Goal: Transaction & Acquisition: Purchase product/service

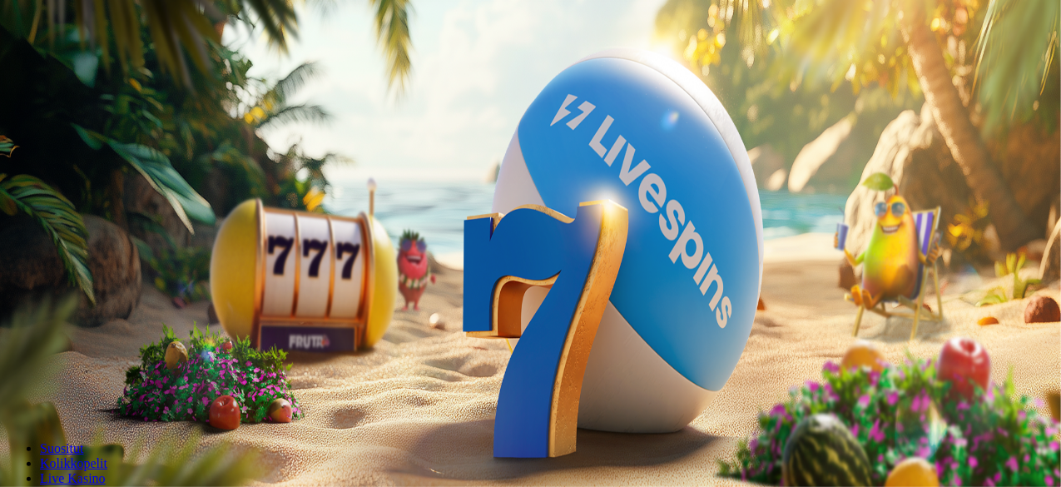
click at [13, 392] on span "minus icon" at bounding box center [13, 392] width 0 height 0
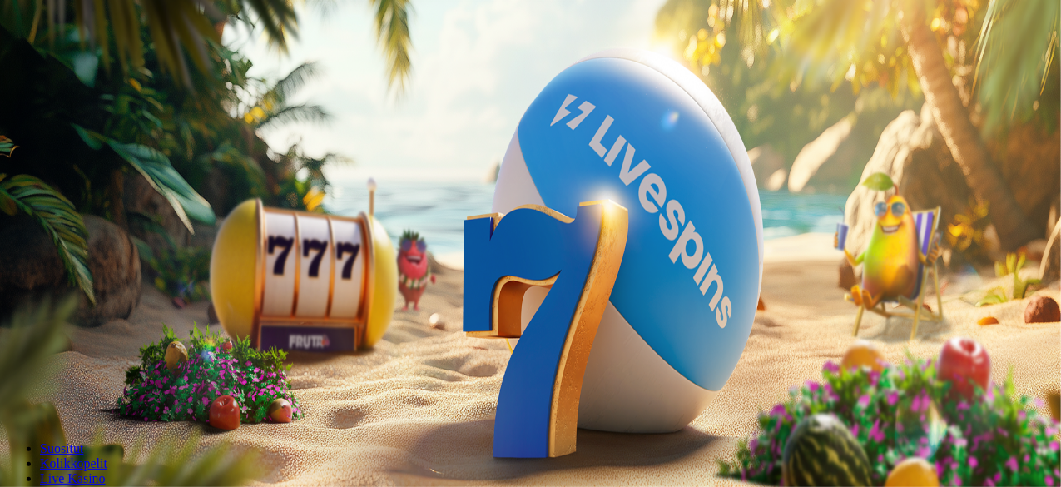
click at [13, 392] on span "minus icon" at bounding box center [13, 392] width 0 height 0
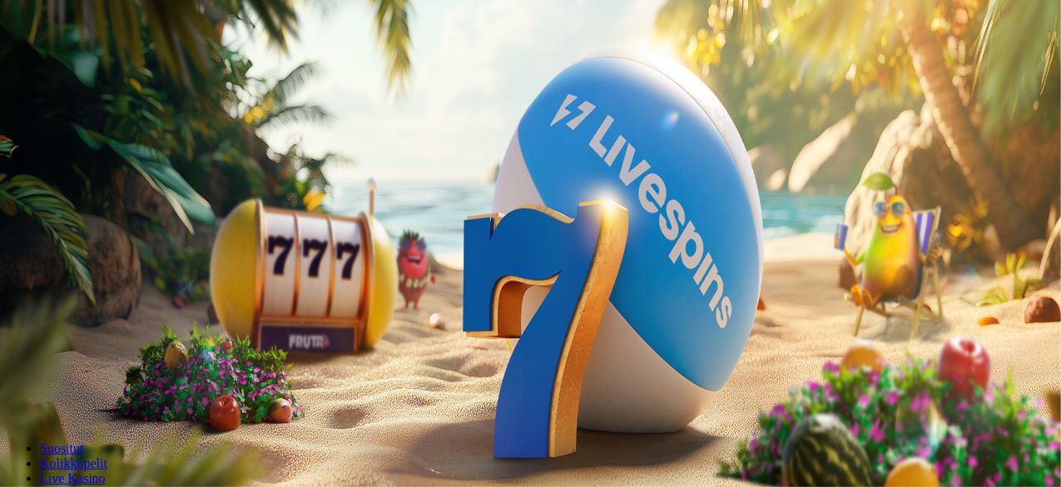
type input "**"
click at [51, 67] on span "Talletus" at bounding box center [31, 60] width 37 height 12
click at [125, 381] on input "***" at bounding box center [66, 389] width 118 height 17
type input "*"
type input "**"
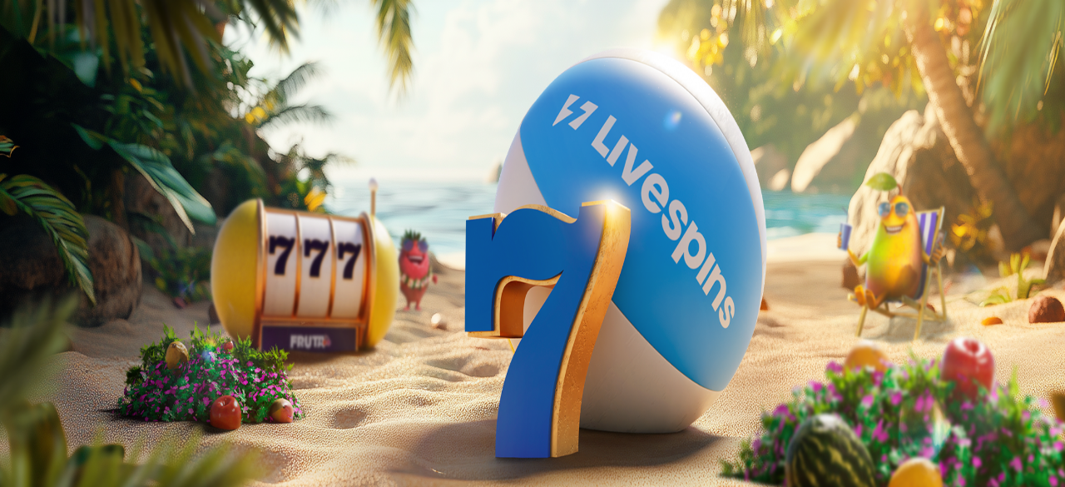
click at [120, 413] on button "TALLETA JA PELAA" at bounding box center [63, 421] width 113 height 17
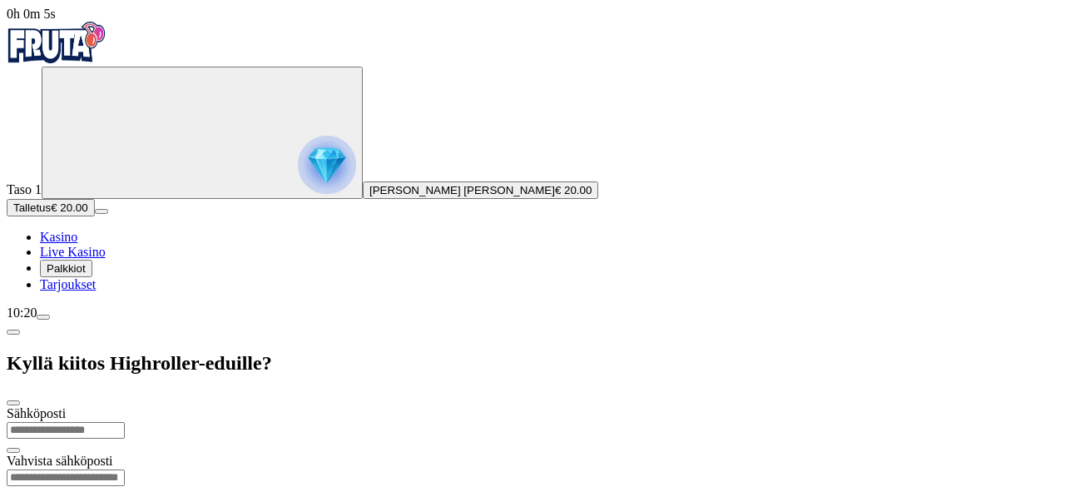
click at [125, 422] on input "email" at bounding box center [66, 430] width 118 height 17
type input "**********"
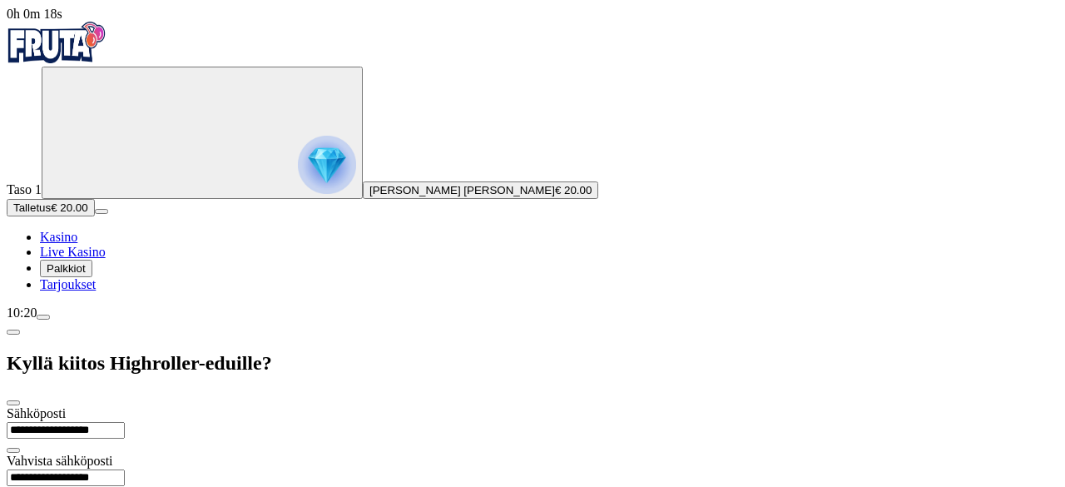
scroll to position [42, 0]
type input "*********"
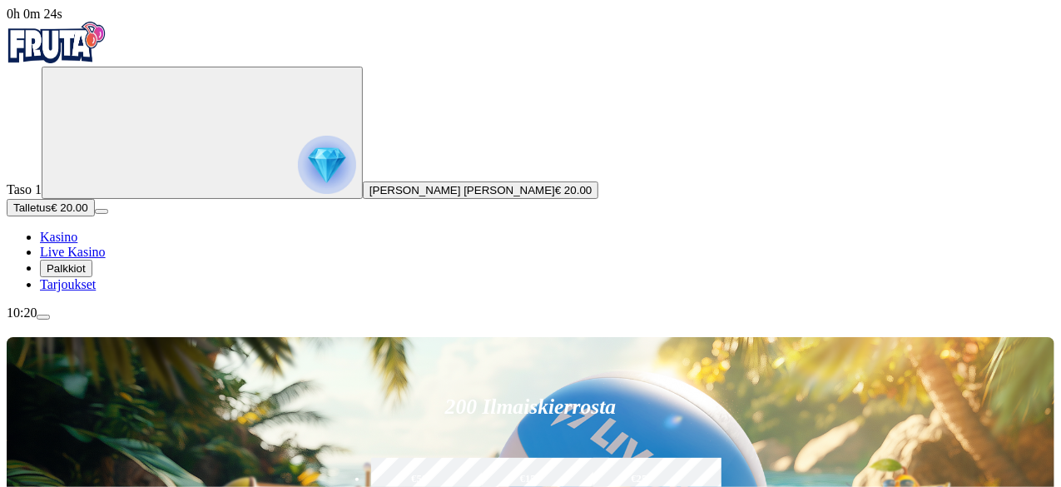
click at [86, 275] on span "Palkkiot" at bounding box center [66, 268] width 39 height 12
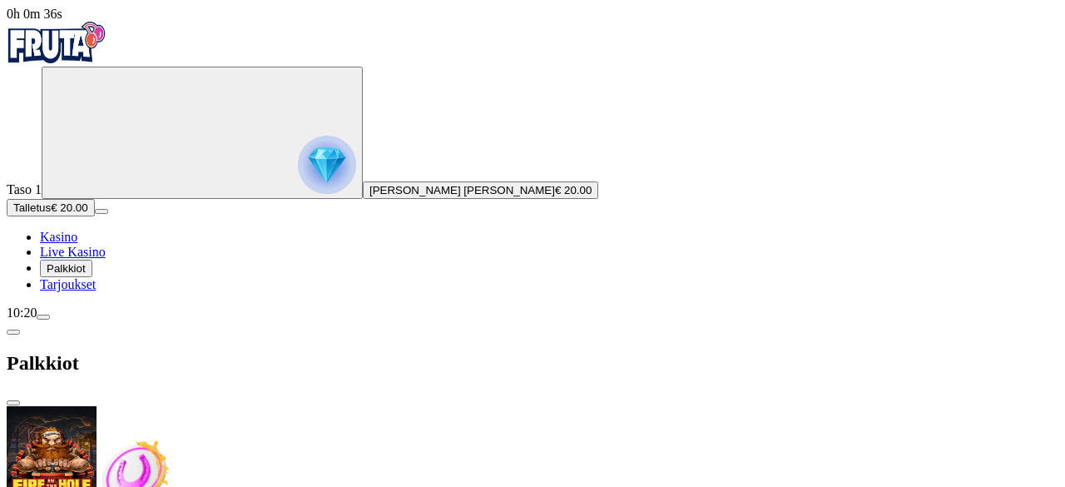
click at [13, 332] on span "chevron-left icon" at bounding box center [13, 332] width 0 height 0
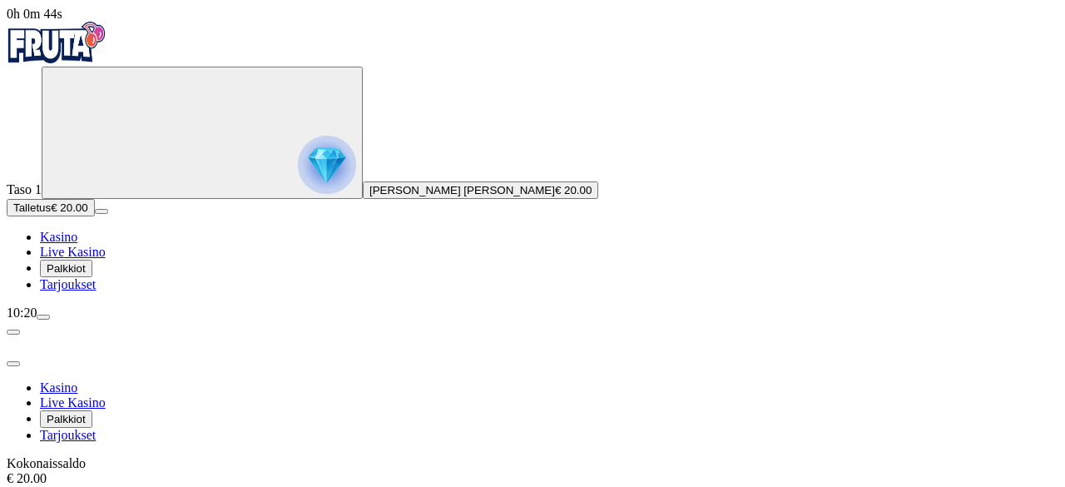
click at [75, 320] on div "10:20" at bounding box center [533, 312] width 1052 height 15
click at [13, 364] on span "close icon" at bounding box center [13, 364] width 0 height 0
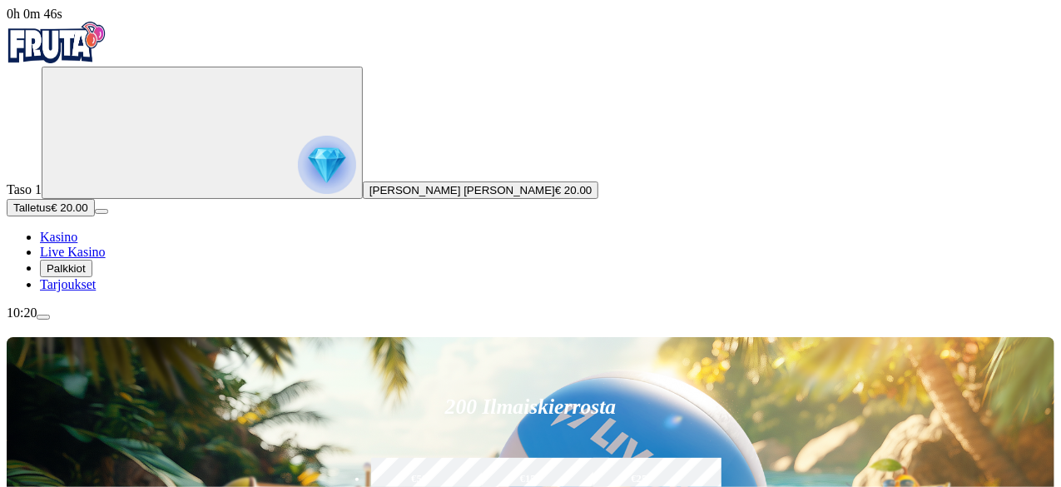
click at [182, 107] on div "Taso 1 Pyry Otso Ilmari Nyman € 20.00 Talletus € 20.00 Kasino Live Kasino Palkk…" at bounding box center [530, 179] width 1047 height 225
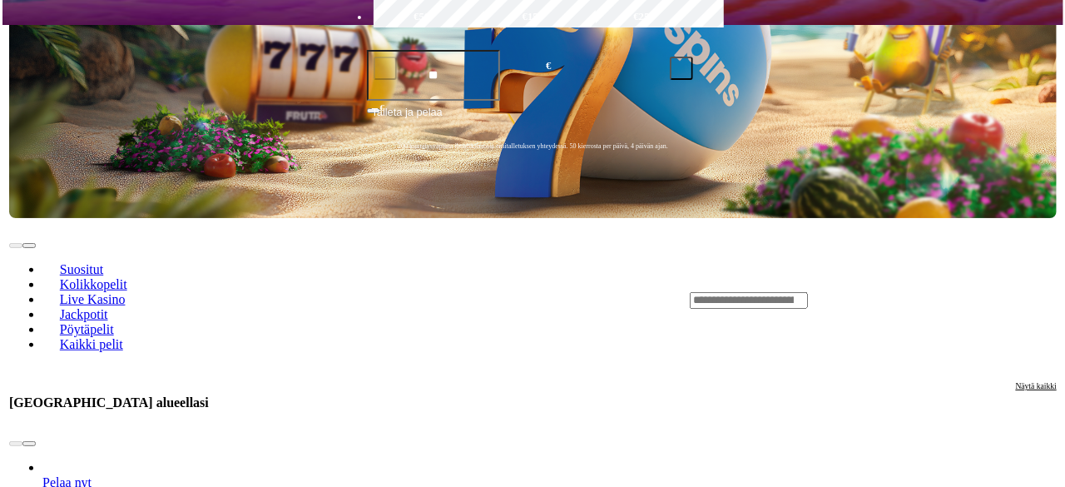
scroll to position [590, 0]
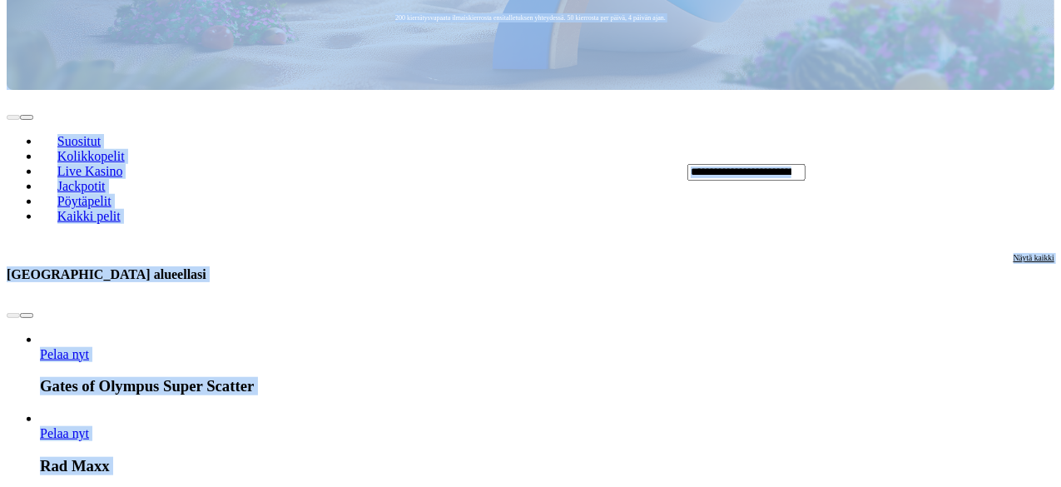
drag, startPoint x: 100, startPoint y: 459, endPoint x: 265, endPoint y: 443, distance: 165.6
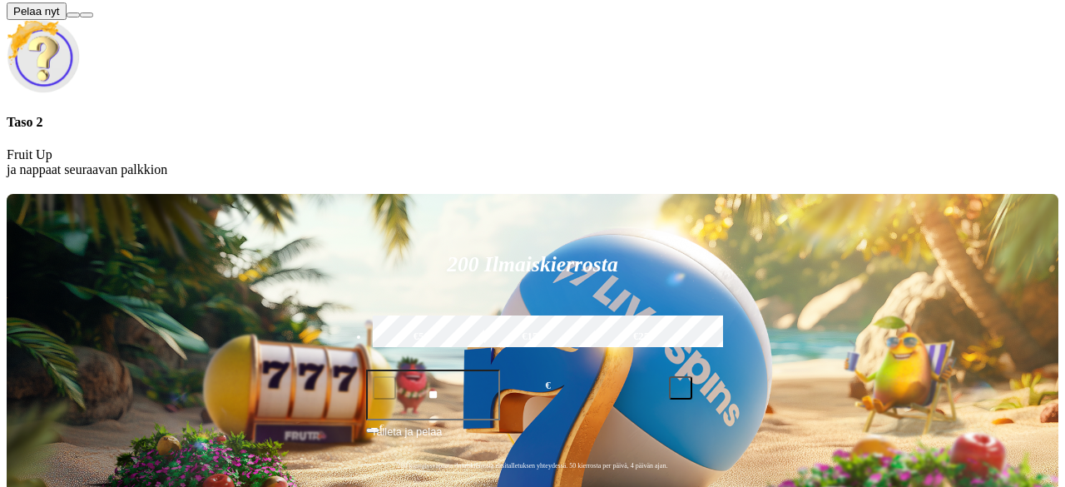
click at [80, 17] on button at bounding box center [73, 14] width 13 height 5
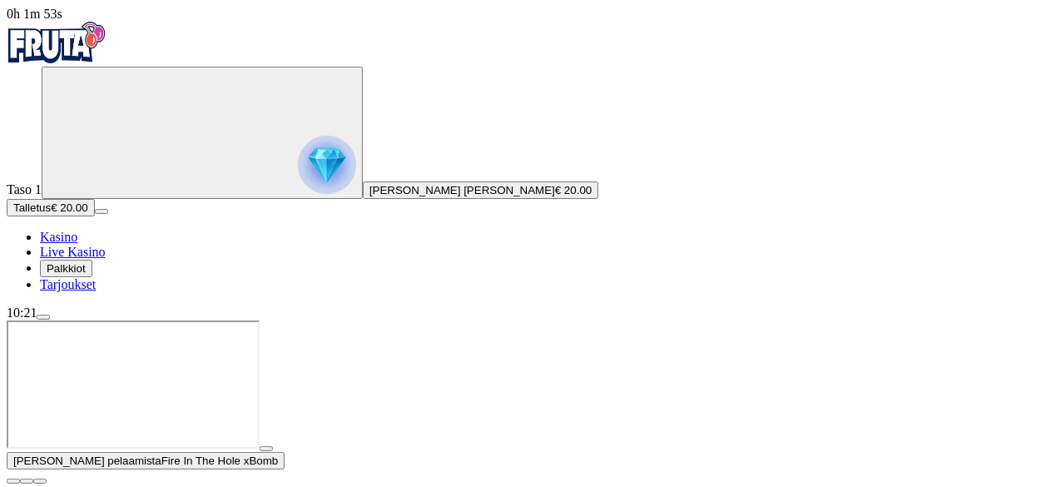
click at [103, 320] on div "10:21" at bounding box center [530, 312] width 1047 height 15
click at [118, 320] on div "10:21" at bounding box center [530, 312] width 1047 height 15
click at [134, 320] on div "10:21" at bounding box center [530, 312] width 1047 height 15
click at [125, 320] on div "10:21" at bounding box center [530, 312] width 1047 height 15
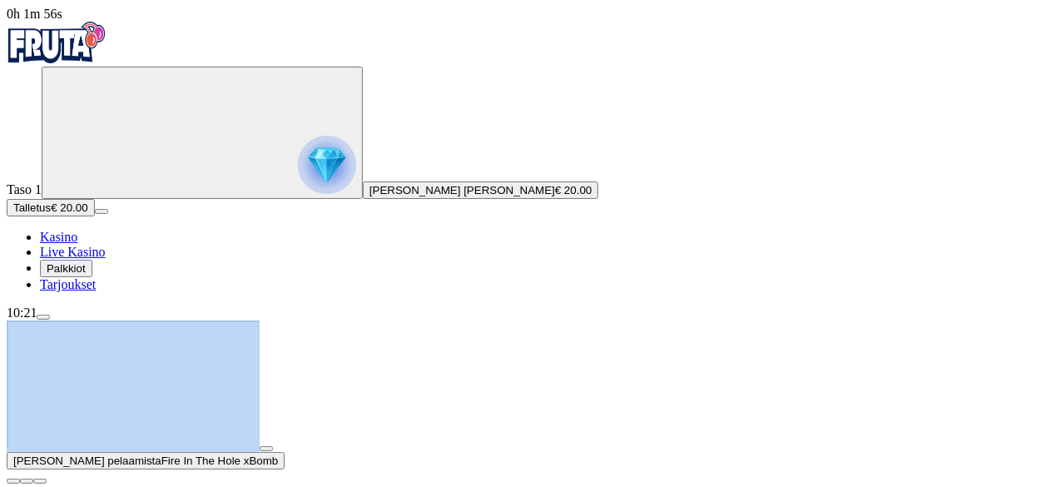
click at [125, 320] on div "10:21" at bounding box center [530, 312] width 1047 height 15
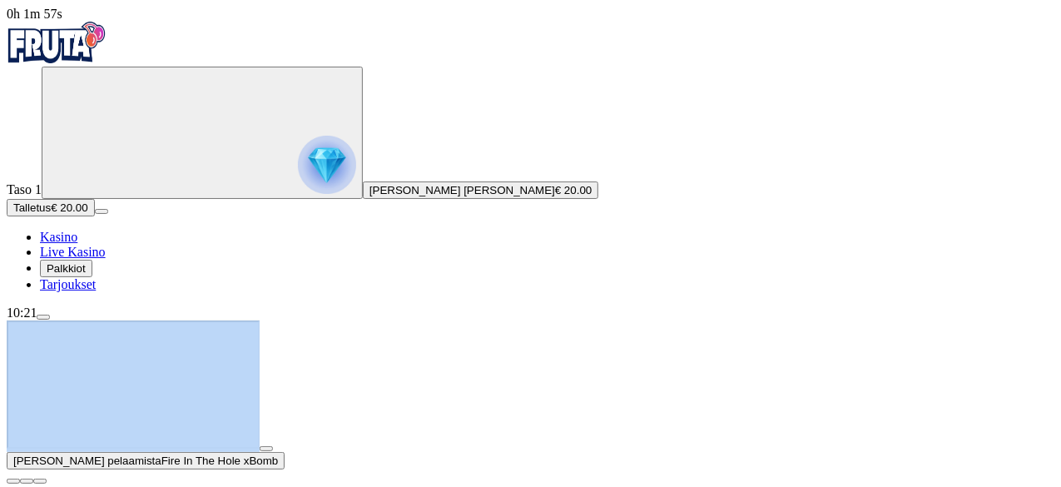
click at [125, 320] on div "10:21" at bounding box center [530, 312] width 1047 height 15
click at [126, 320] on div "10:21" at bounding box center [530, 312] width 1047 height 15
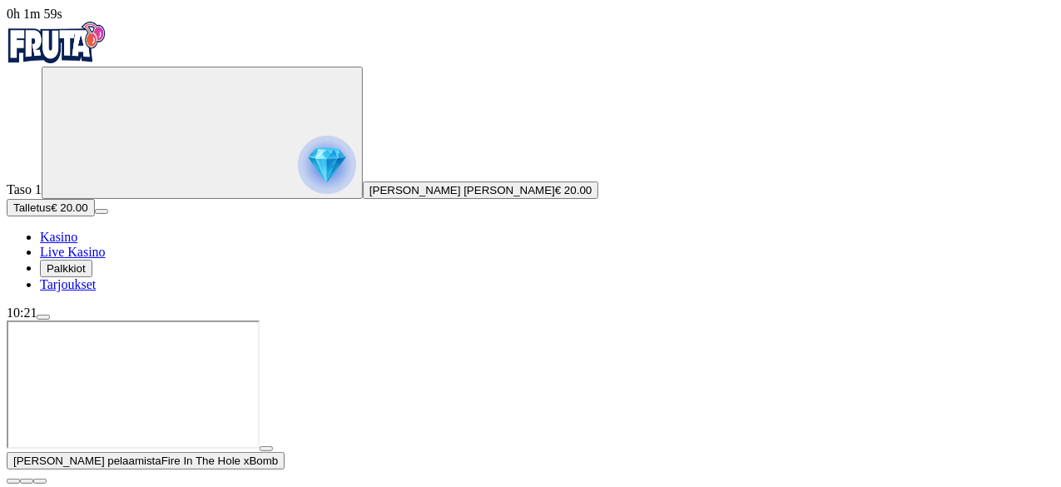
click at [126, 320] on div "10:21" at bounding box center [530, 312] width 1047 height 15
click at [43, 317] on span "menu icon" at bounding box center [43, 317] width 0 height 0
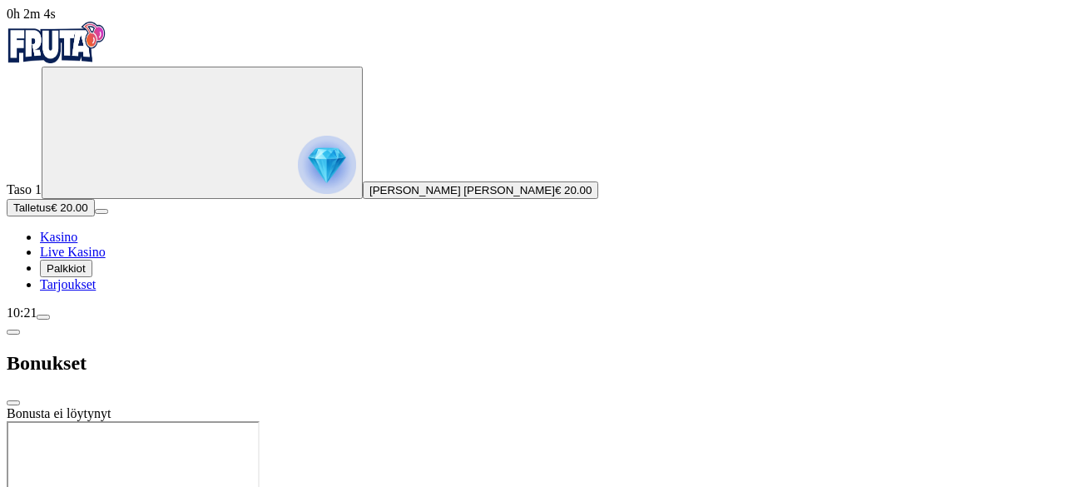
click at [13, 403] on span "close icon" at bounding box center [13, 403] width 0 height 0
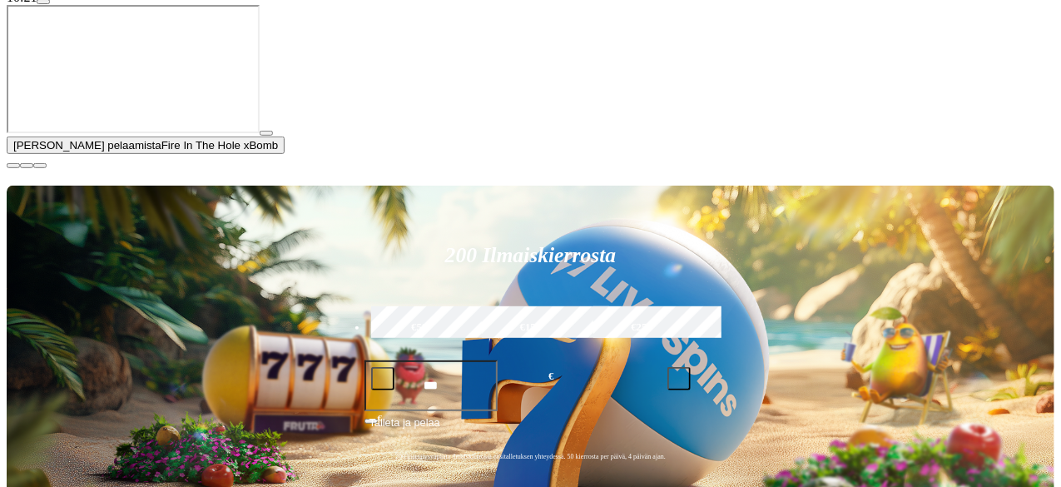
scroll to position [316, 0]
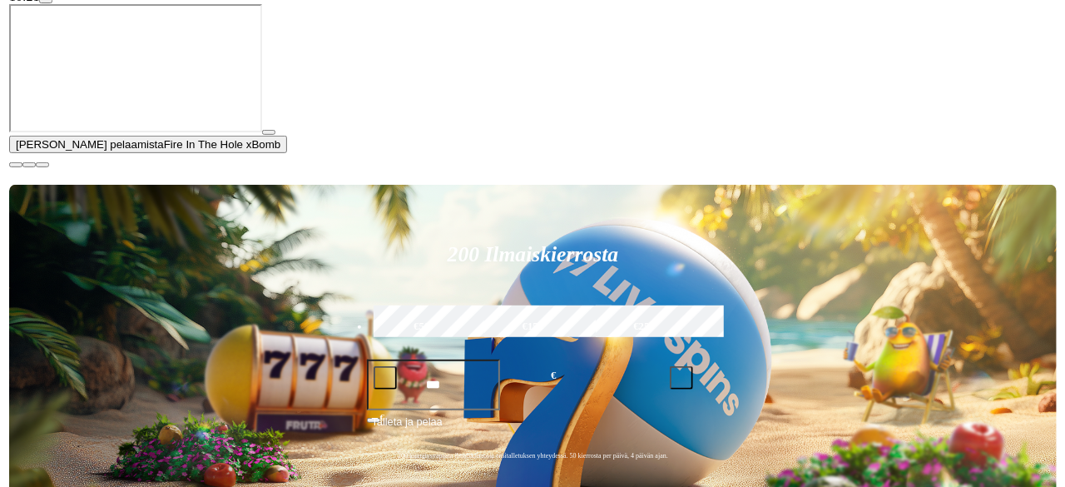
scroll to position [0, 0]
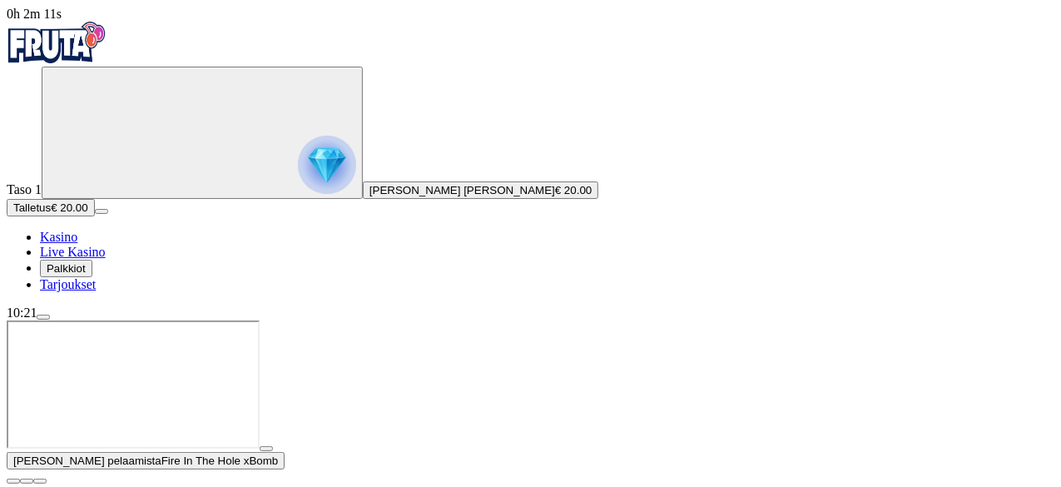
click at [20, 478] on button "button" at bounding box center [13, 480] width 13 height 5
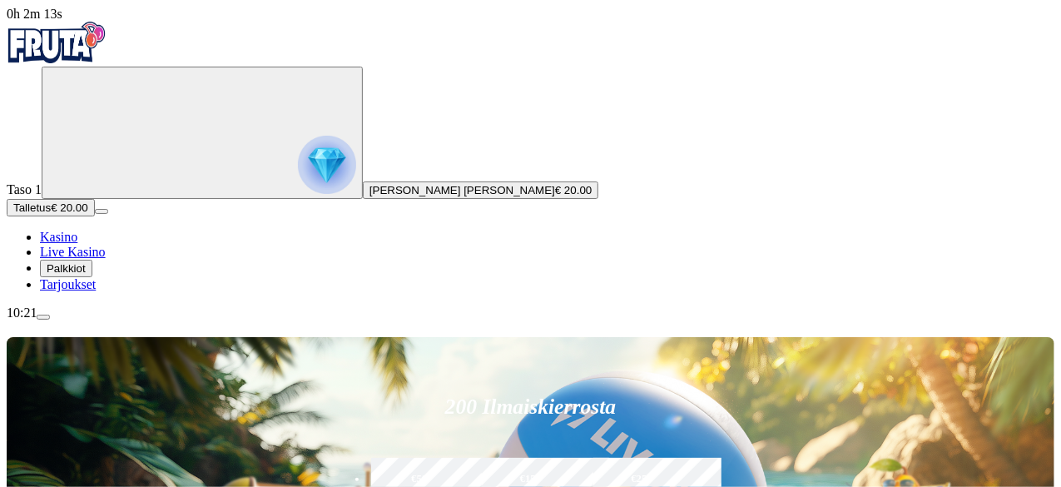
click at [107, 320] on div "10:21" at bounding box center [530, 312] width 1047 height 15
click at [70, 199] on button "Primary" at bounding box center [202, 133] width 321 height 132
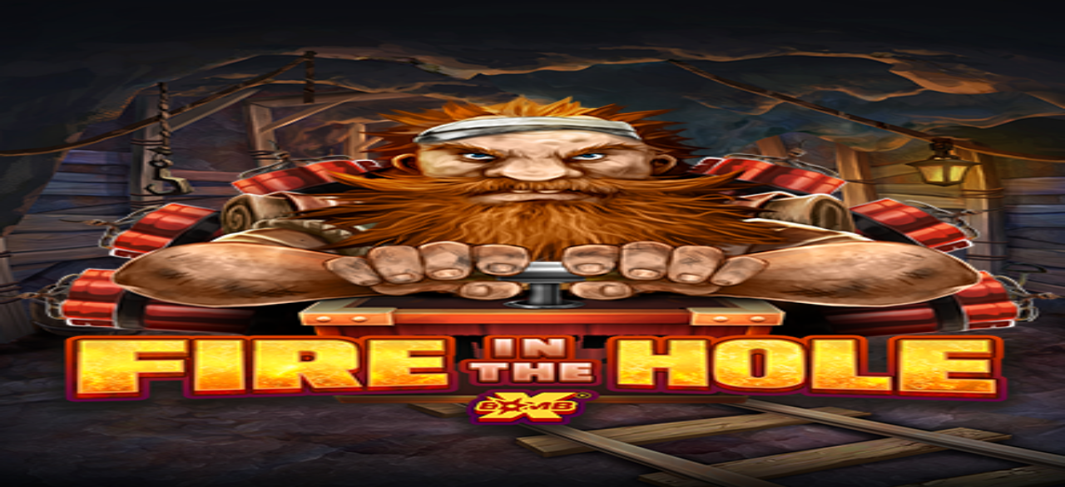
click at [77, 244] on span "Kasino" at bounding box center [58, 237] width 37 height 14
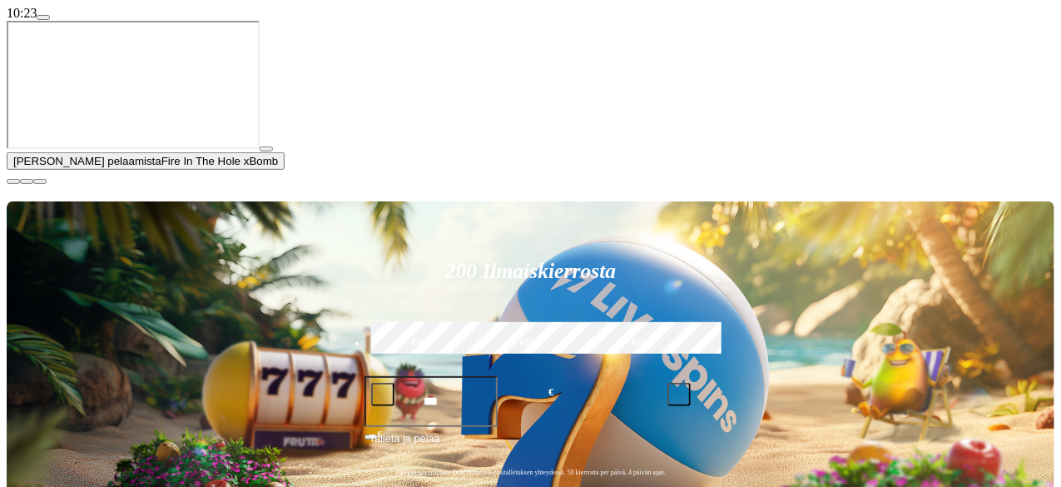
scroll to position [311, 0]
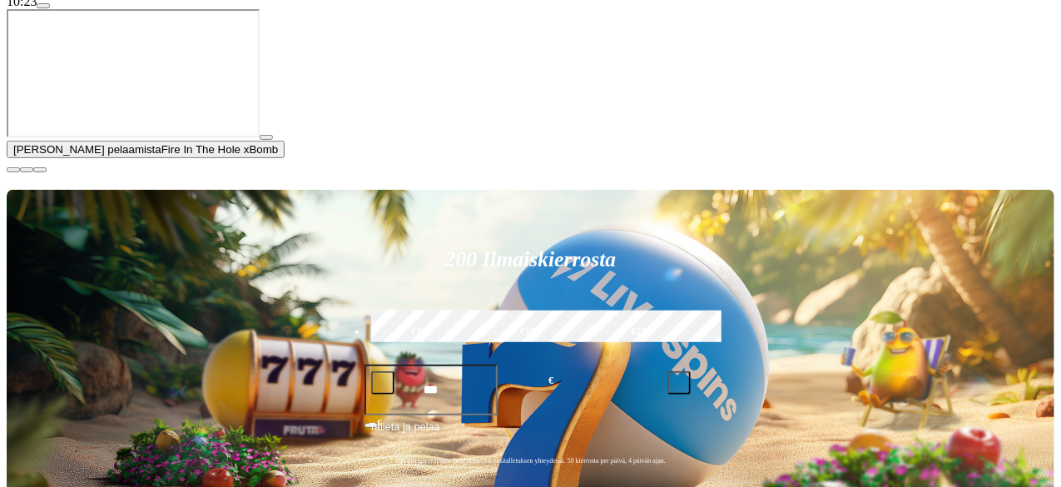
click at [13, 170] on span "close icon" at bounding box center [13, 170] width 0 height 0
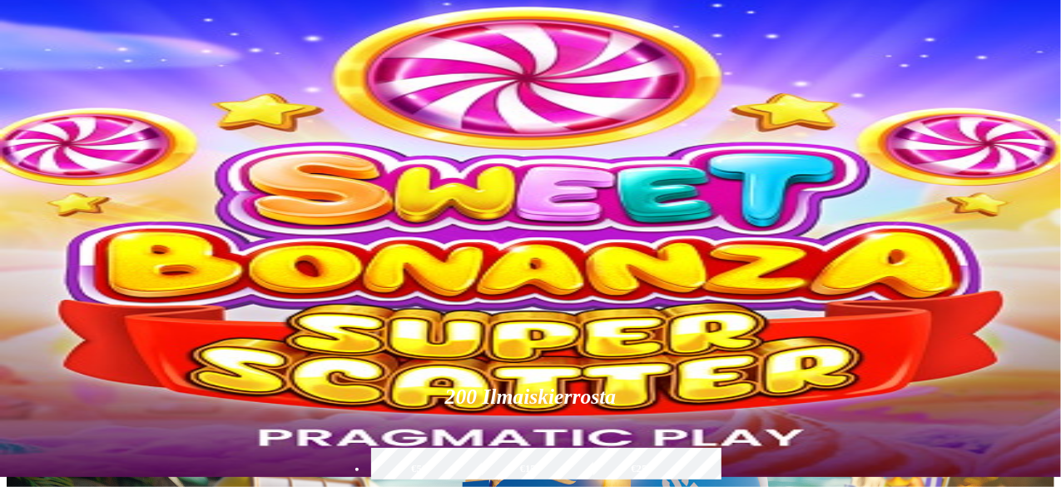
scroll to position [0, 0]
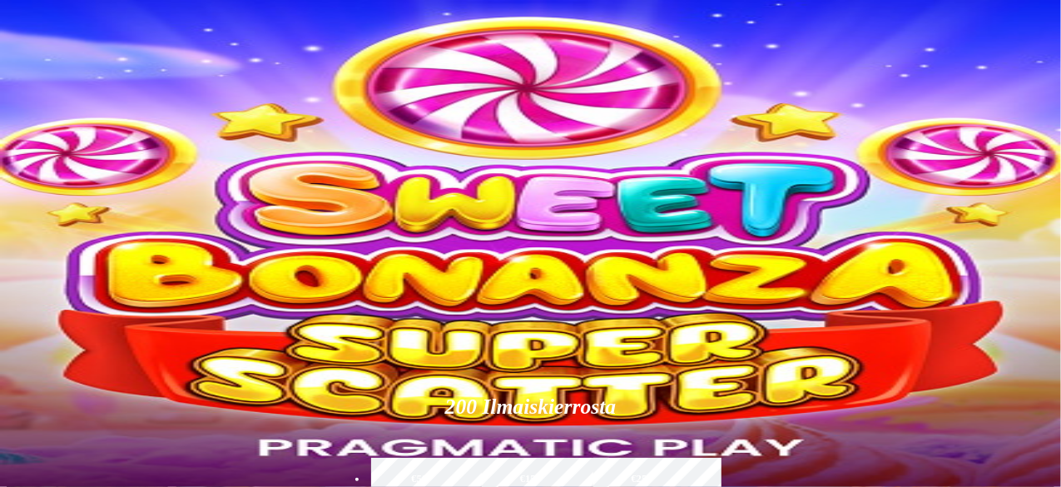
type input "********"
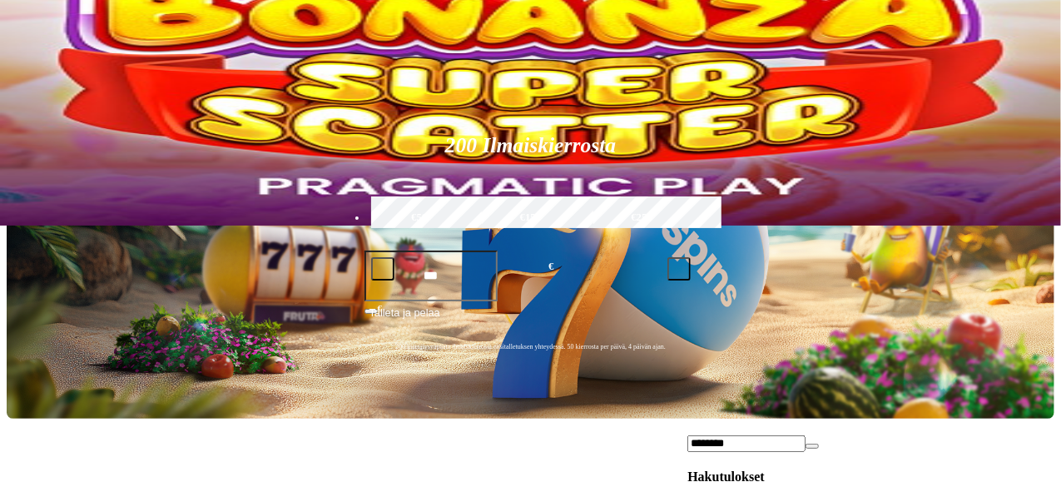
scroll to position [263, 0]
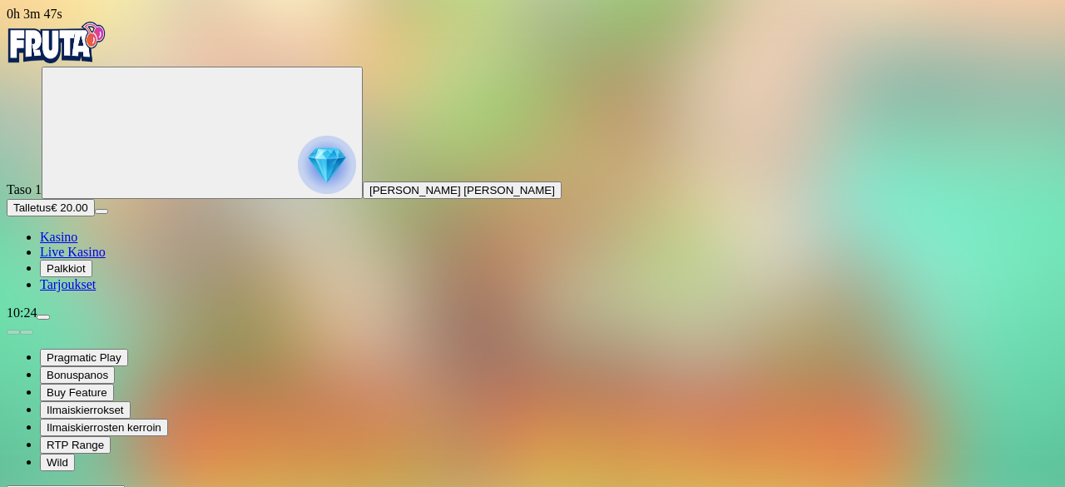
click at [77, 244] on span "Kasino" at bounding box center [58, 237] width 37 height 14
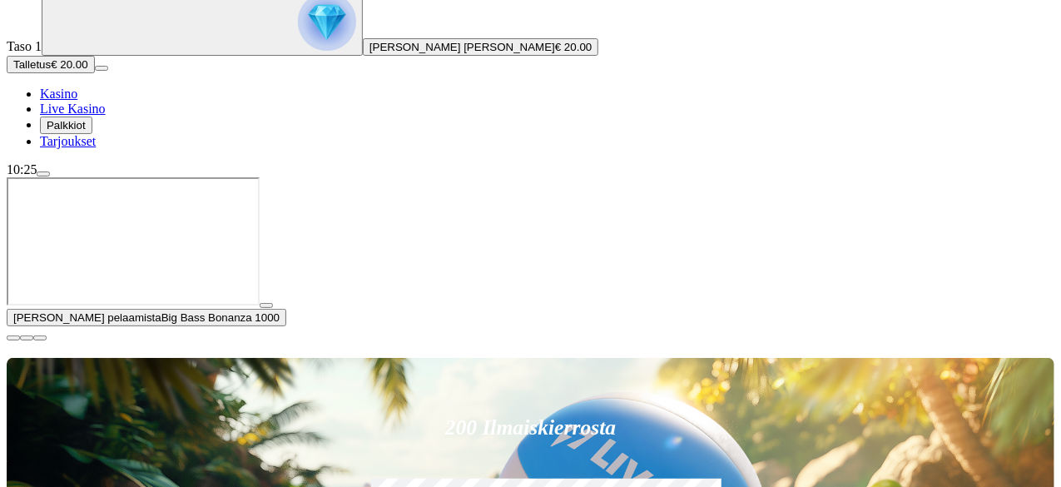
scroll to position [144, 0]
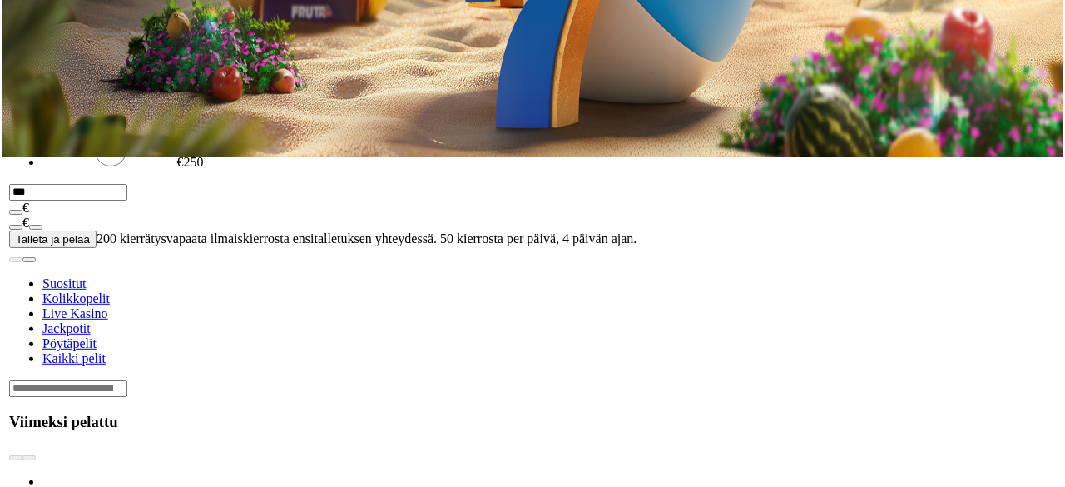
scroll to position [330, 0]
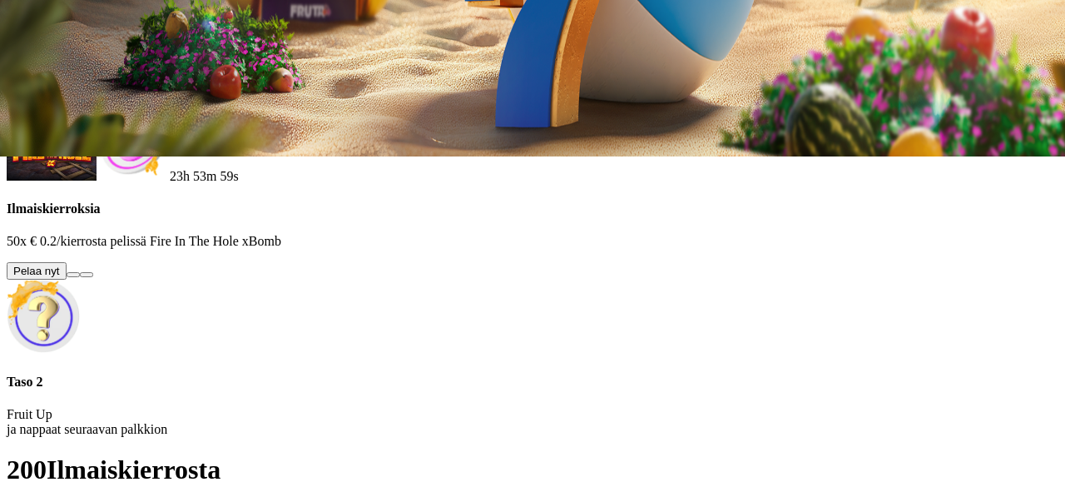
click at [20, 70] on button "close" at bounding box center [13, 72] width 13 height 5
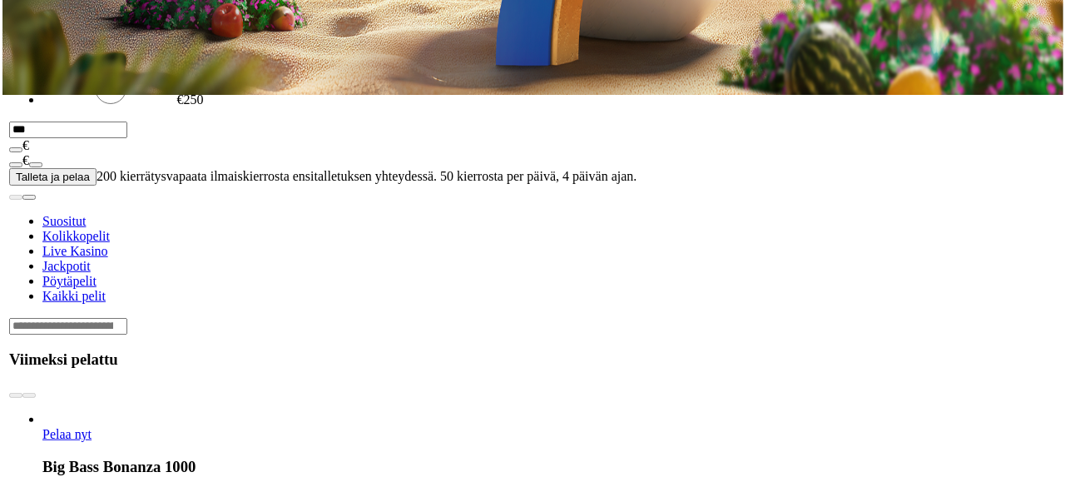
scroll to position [393, 0]
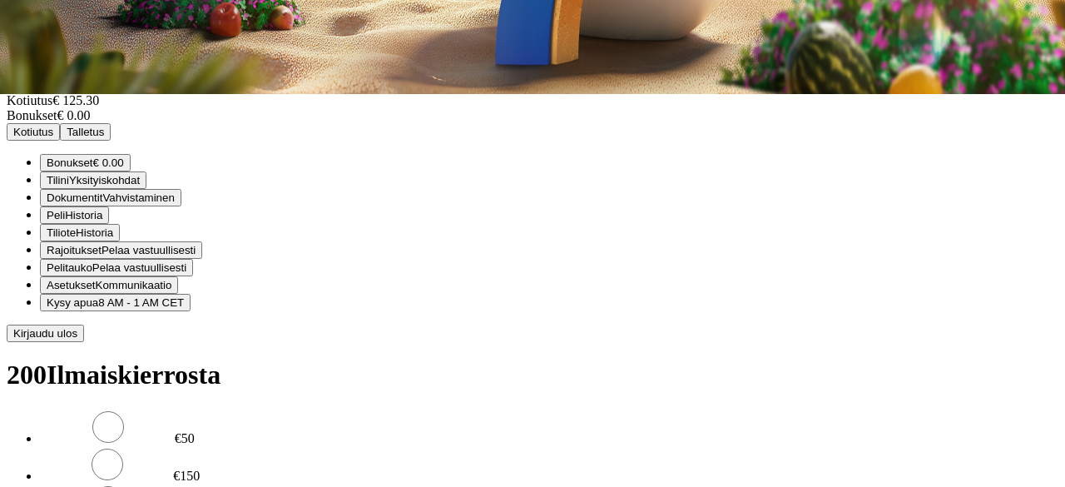
click at [53, 138] on span "Kotiutus" at bounding box center [33, 132] width 40 height 12
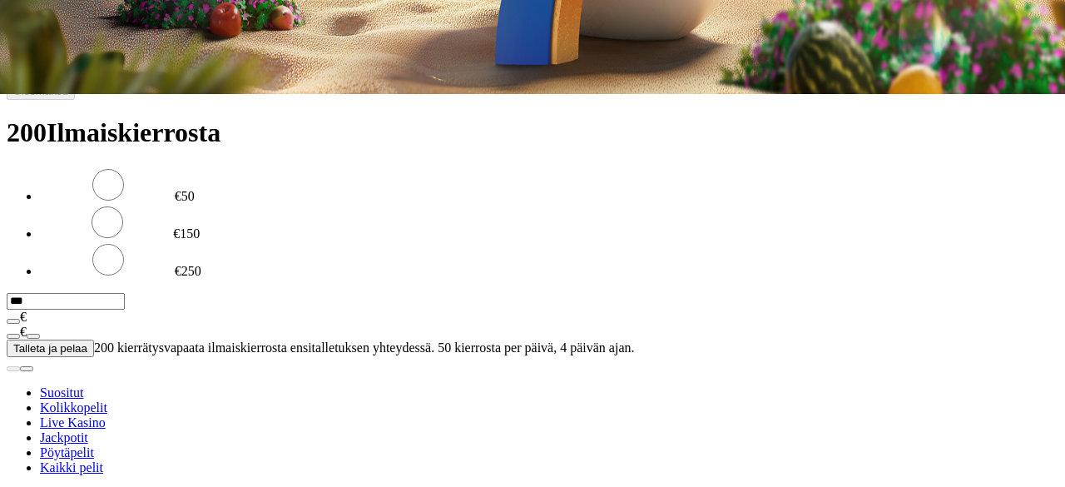
click at [408, 47] on span "Bonukset" at bounding box center [385, 41] width 47 height 12
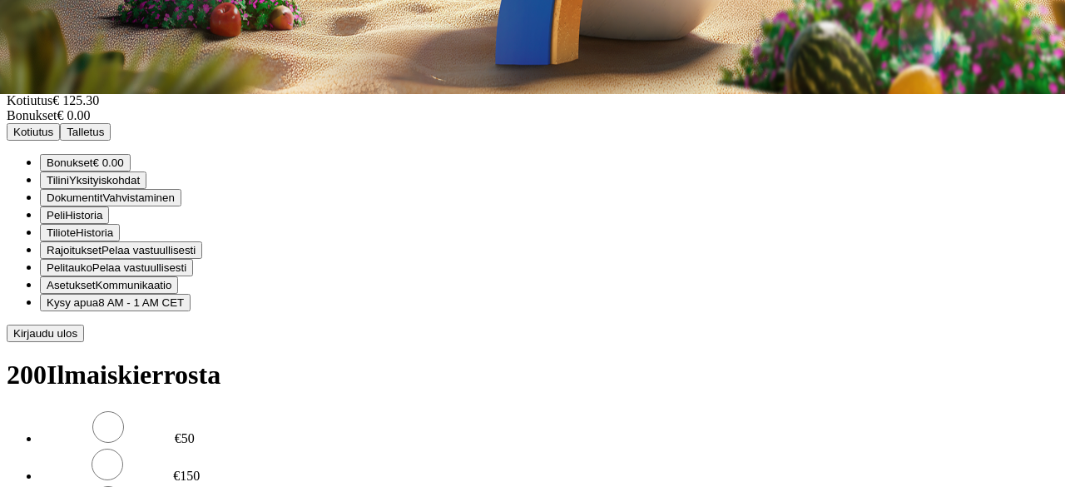
click at [53, 138] on span "Kotiutus" at bounding box center [33, 132] width 40 height 12
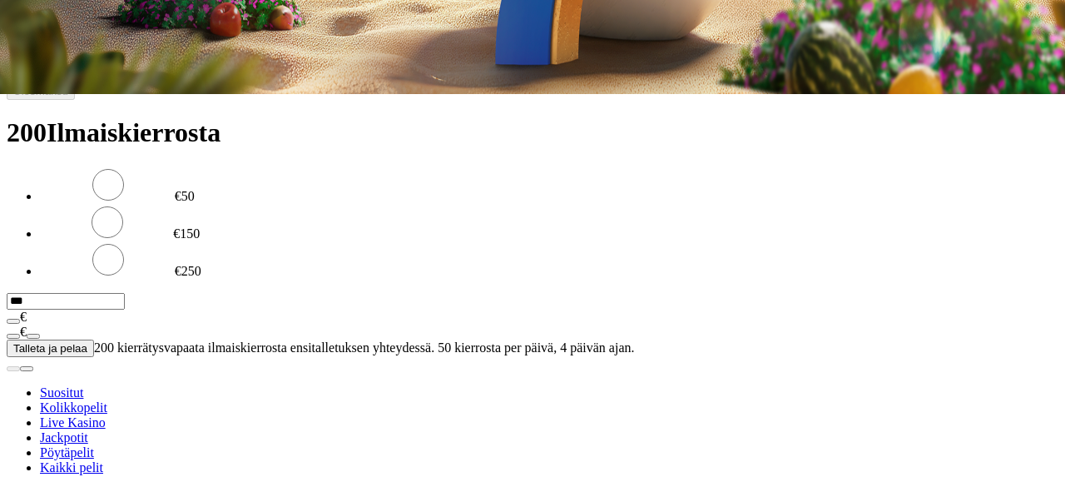
click at [125, 67] on input "number" at bounding box center [66, 59] width 118 height 17
type input "***"
click at [75, 100] on button "Ulosmaksu" at bounding box center [41, 90] width 68 height 17
click at [13, 10] on span "close icon" at bounding box center [13, 10] width 0 height 0
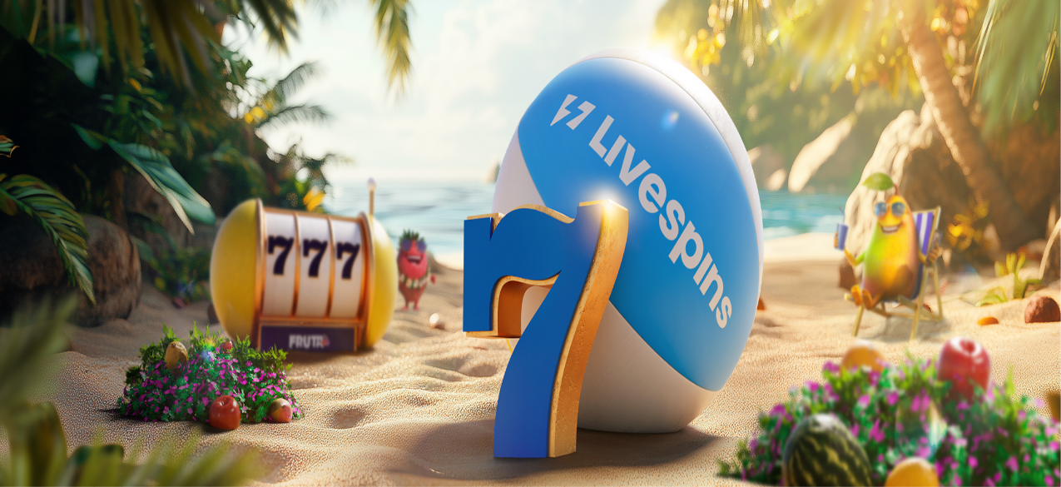
click at [298, 159] on img "Primary" at bounding box center [327, 165] width 58 height 58
click at [13, 403] on span "close icon" at bounding box center [13, 403] width 0 height 0
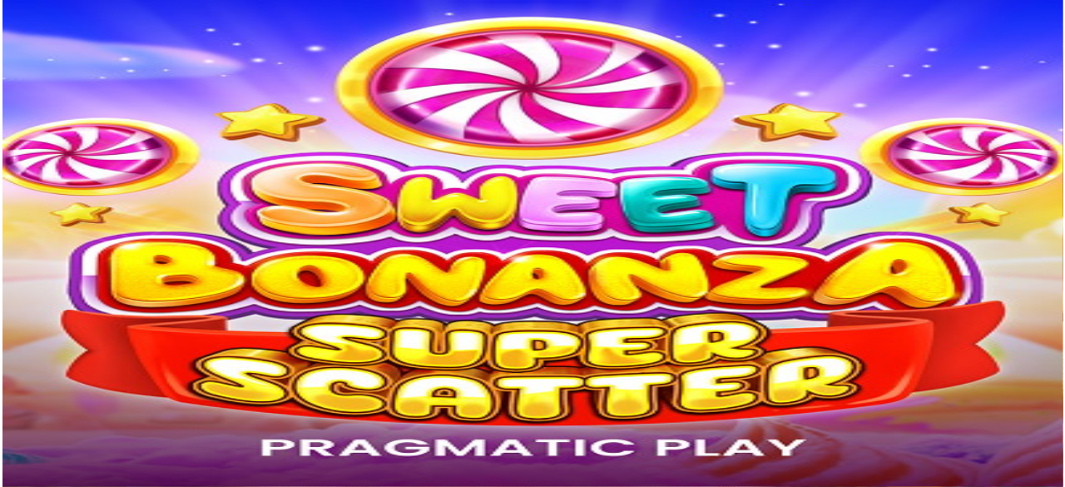
scroll to position [252, 0]
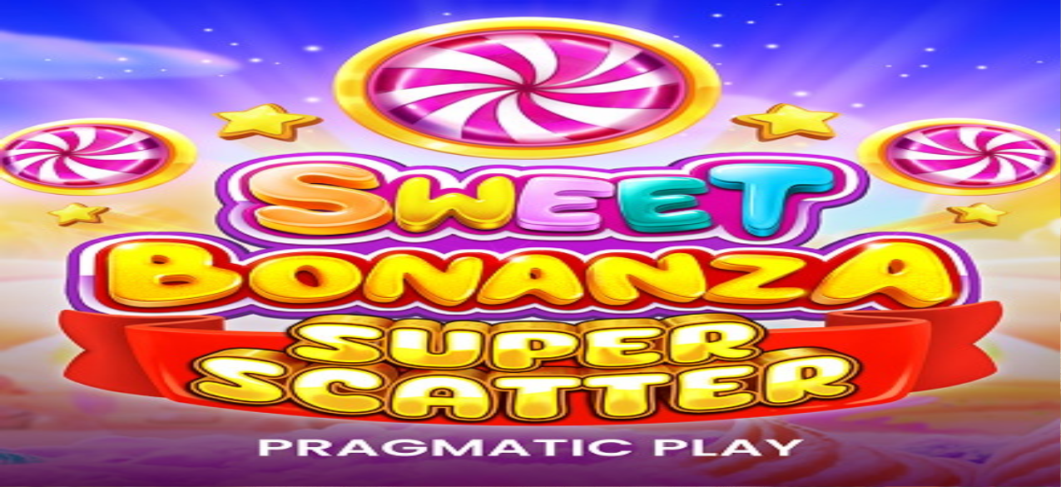
type input "********"
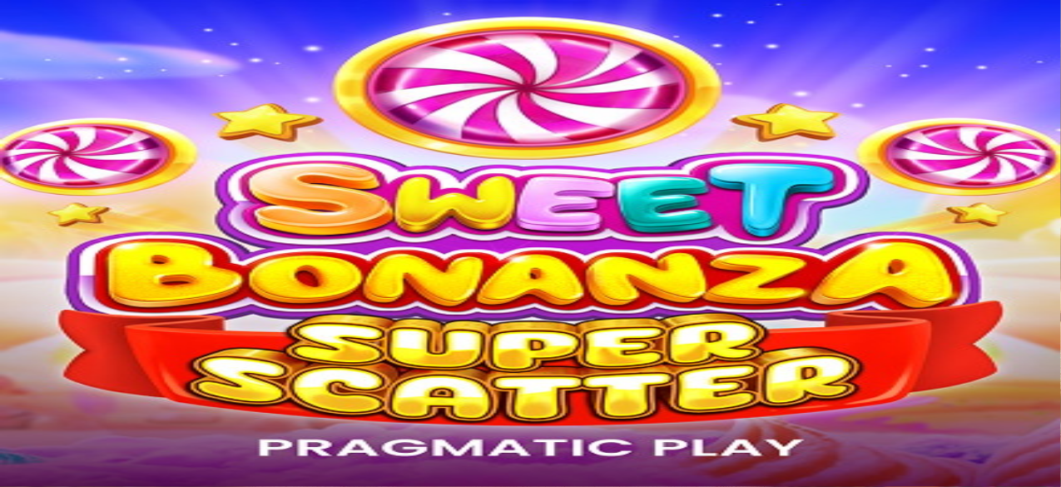
type input "*******"
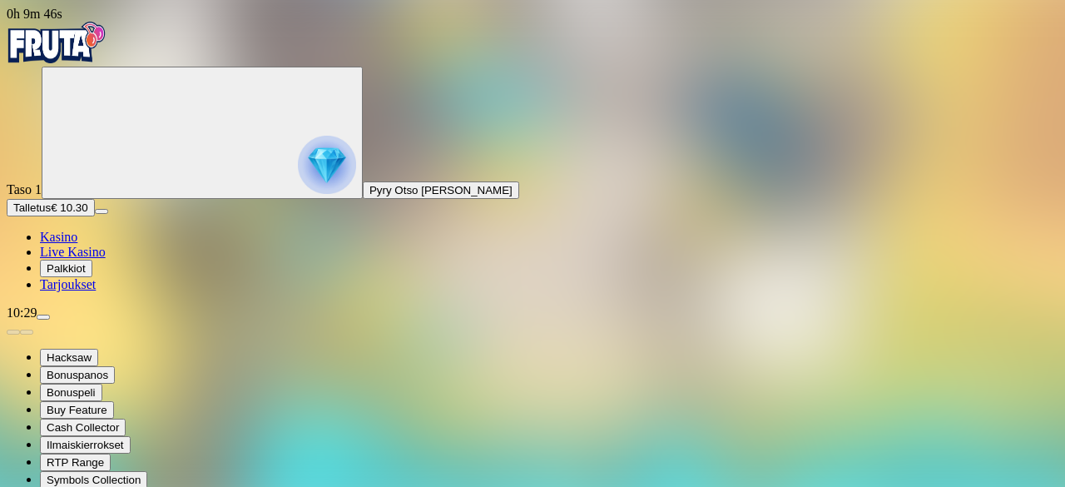
type input "********"
